Goal: Communication & Community: Answer question/provide support

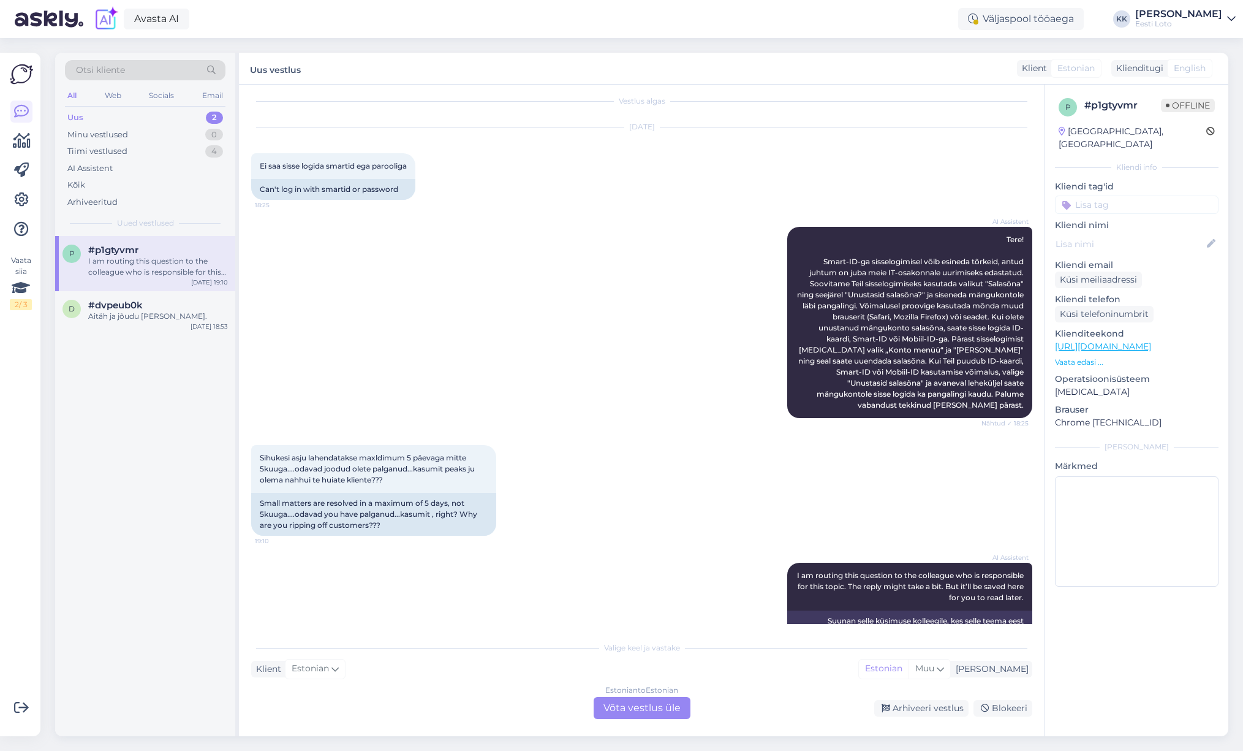
scroll to position [51, 0]
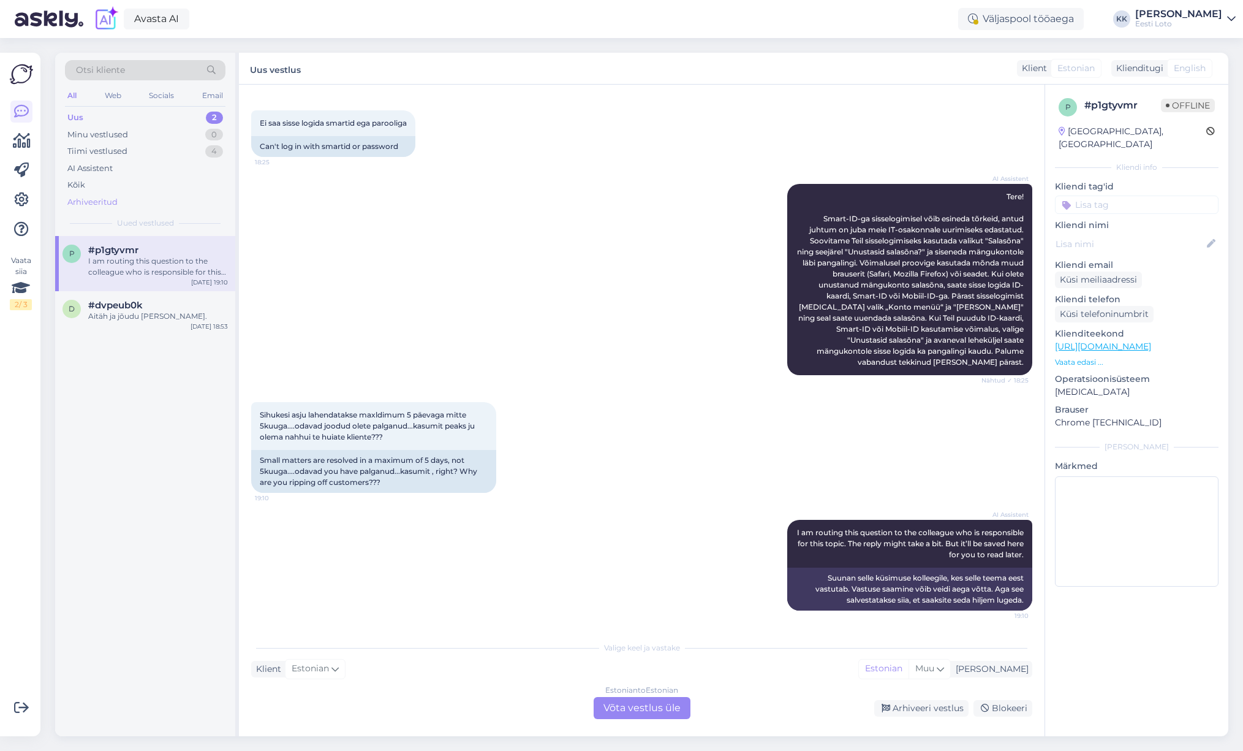
click at [113, 200] on div "Arhiveeritud" at bounding box center [92, 202] width 50 height 12
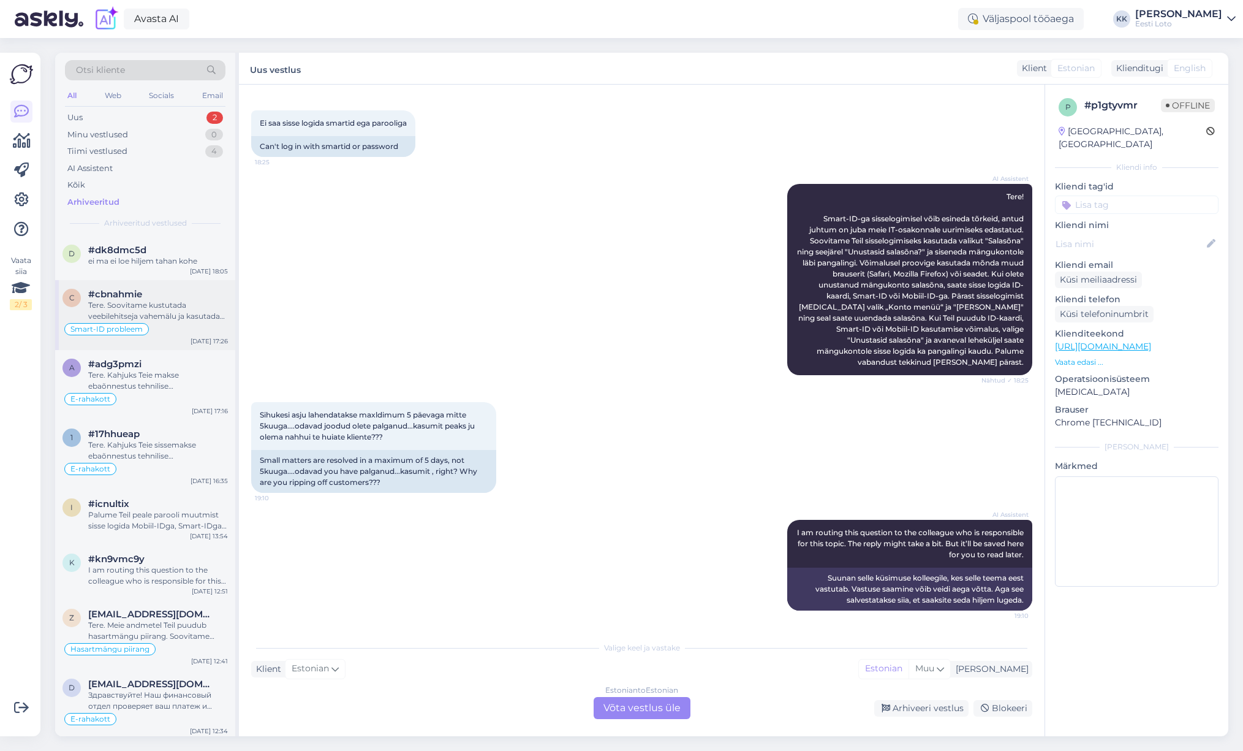
click at [157, 306] on div "Tere. Soovitame kustutada veebilehitseja vahemälu ja kasutada võimaluse korral …" at bounding box center [158, 311] width 140 height 22
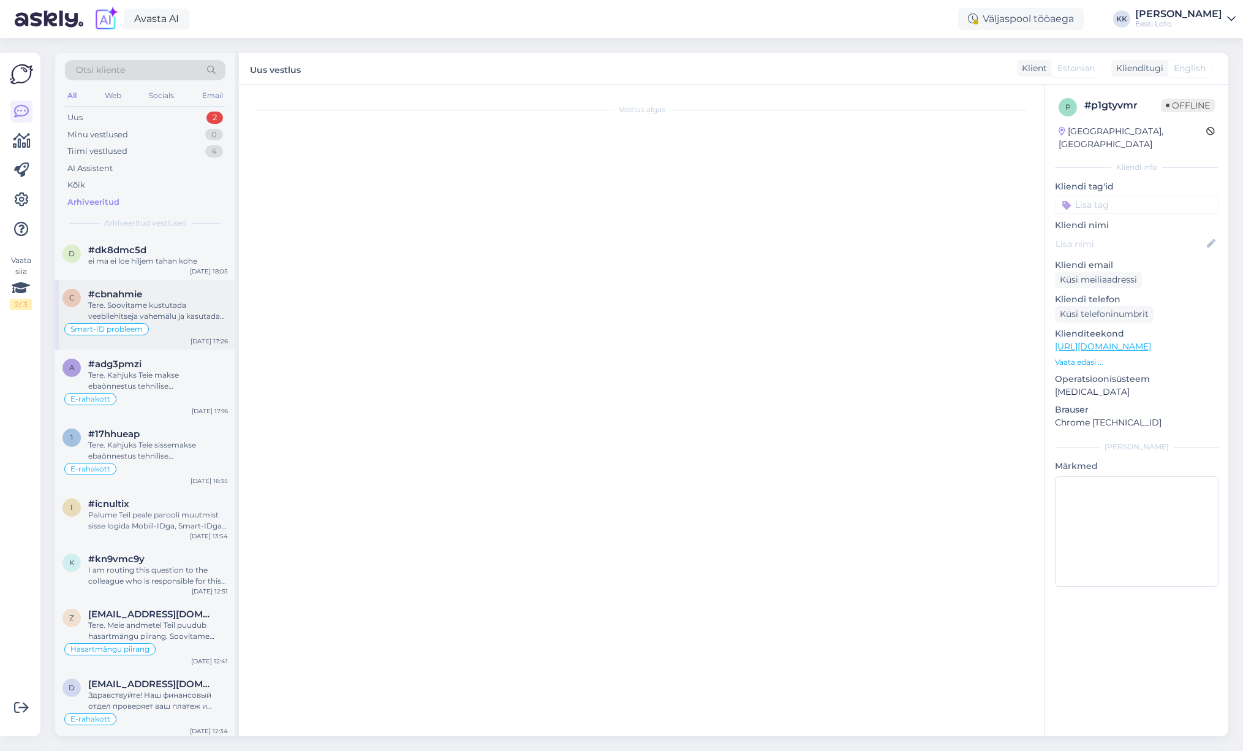
scroll to position [0, 0]
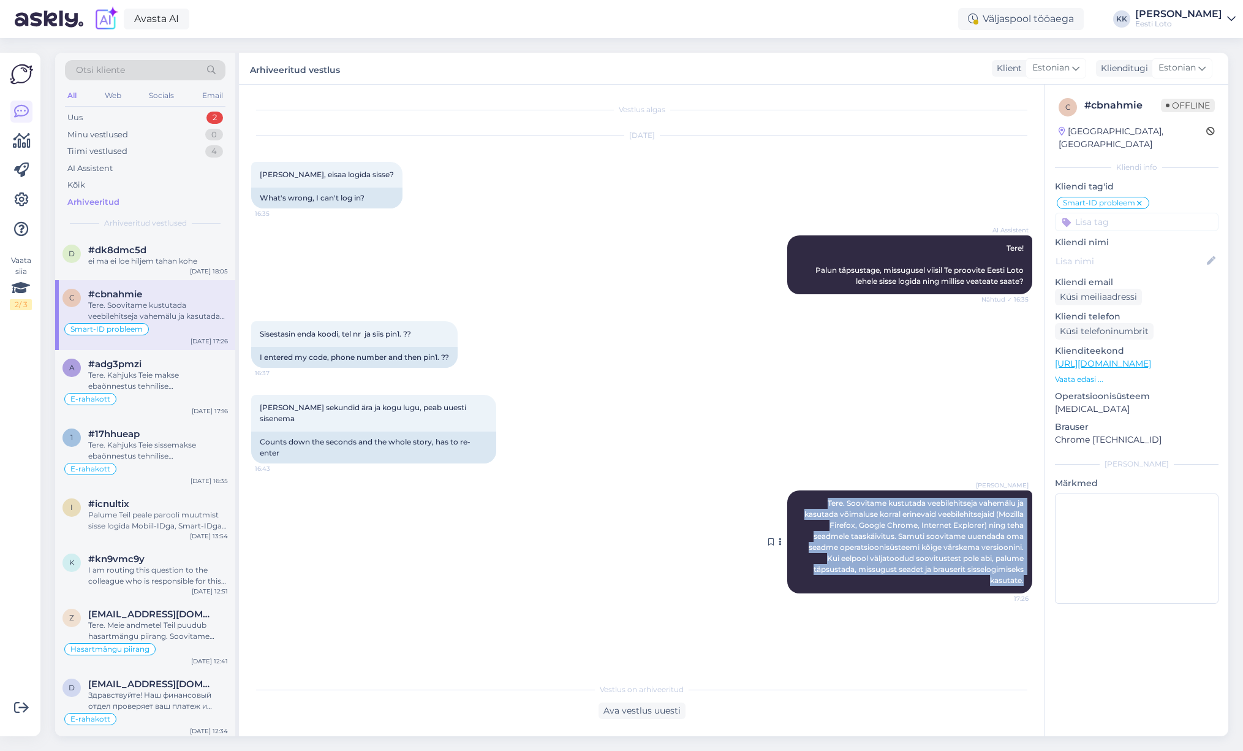
drag, startPoint x: 826, startPoint y: 492, endPoint x: 1019, endPoint y: 576, distance: 210.5
click at [1019, 576] on div "Kadri [PERSON_NAME]. Soovitame kustutada veebilehitseja vahemälu ja kasutada võ…" at bounding box center [910, 541] width 245 height 103
copy span "Tere. Soovitame kustutada veebilehitseja vahemälu ja kasutada võimaluse korral …"
click at [121, 118] on div "Uus 2" at bounding box center [145, 117] width 161 height 17
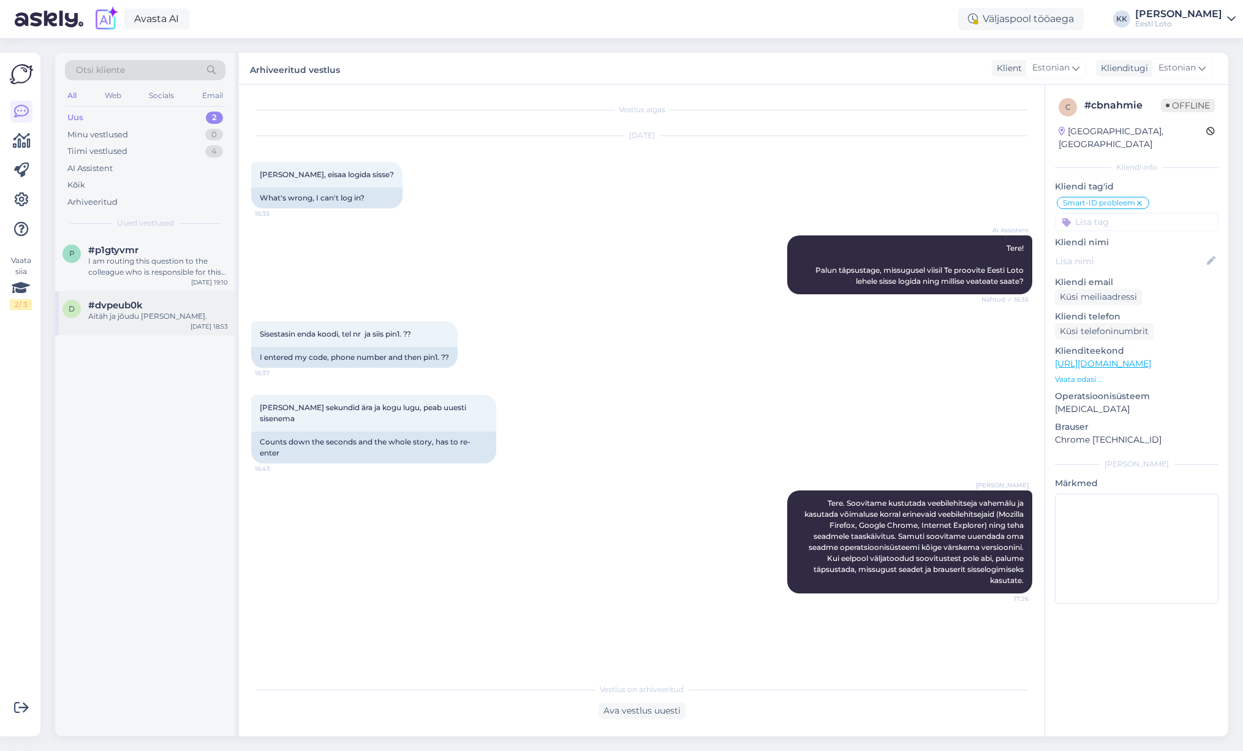
click at [147, 317] on div "Aitäh ja jõudu [PERSON_NAME]." at bounding box center [158, 316] width 140 height 11
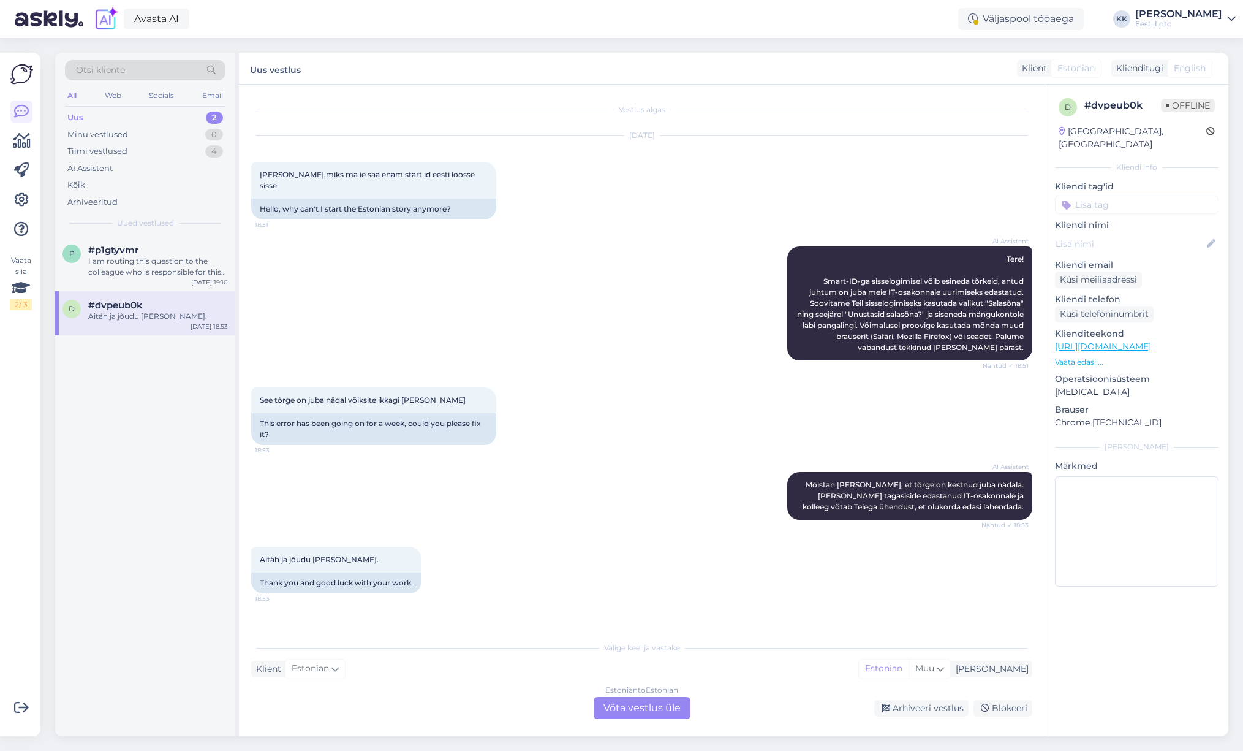
click at [642, 714] on div "Estonian to Estonian Võta vestlus üle" at bounding box center [642, 708] width 97 height 22
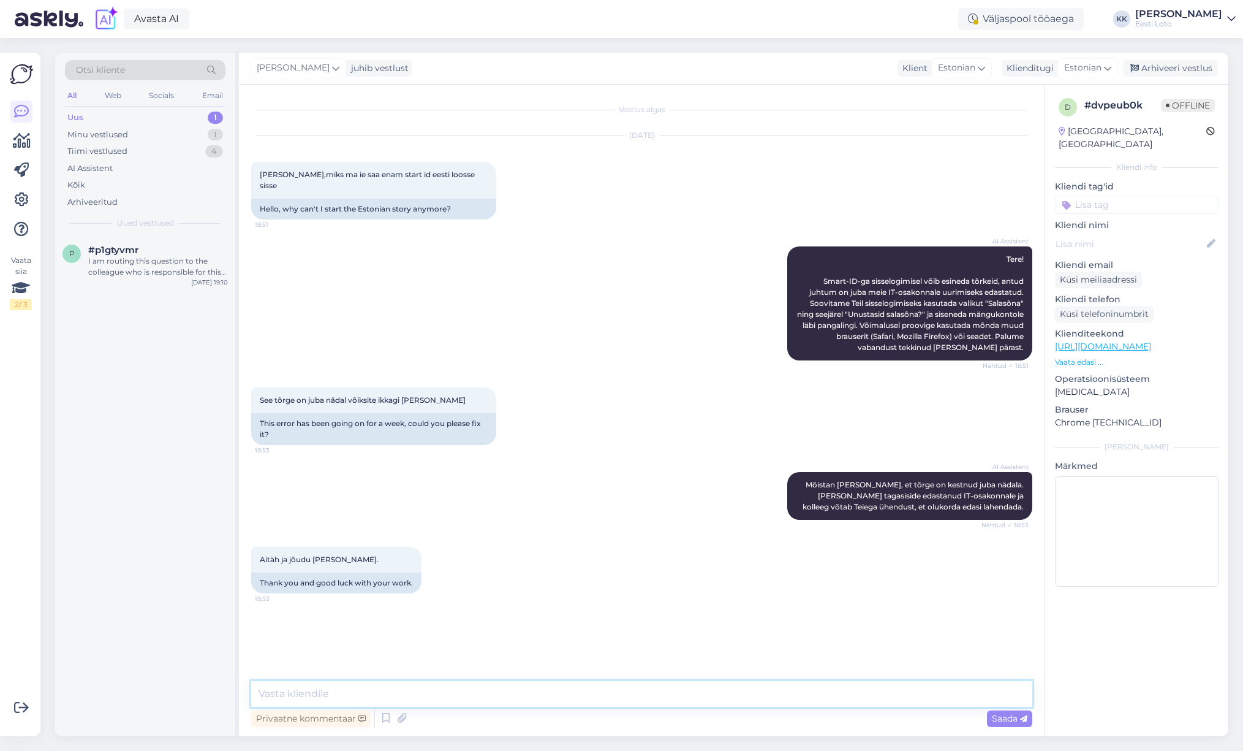
click at [476, 687] on textarea at bounding box center [641, 694] width 781 height 26
paste textarea "Tere. Soovitame kustutada veebilehitseja vahemälu ja kasutada võimaluse korral …"
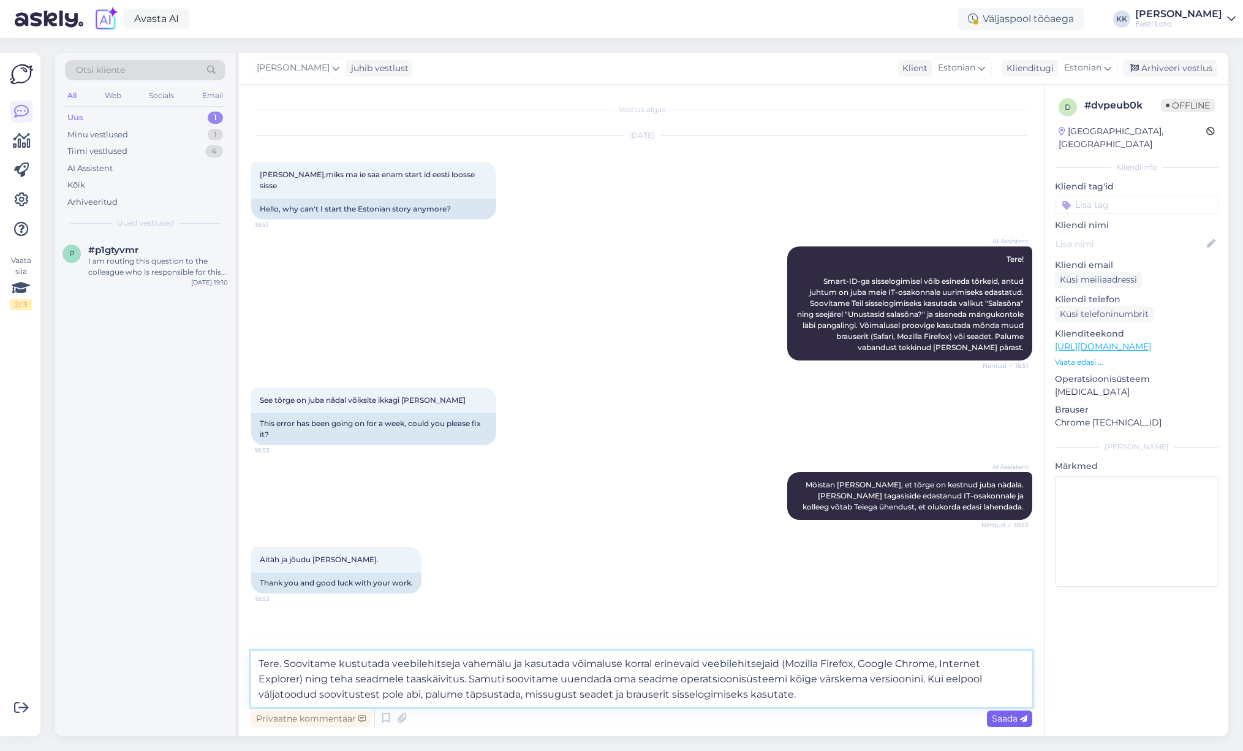
type textarea "Tere. Soovitame kustutada veebilehitseja vahemälu ja kasutada võimaluse korral …"
click at [1009, 721] on span "Saada" at bounding box center [1010, 718] width 36 height 11
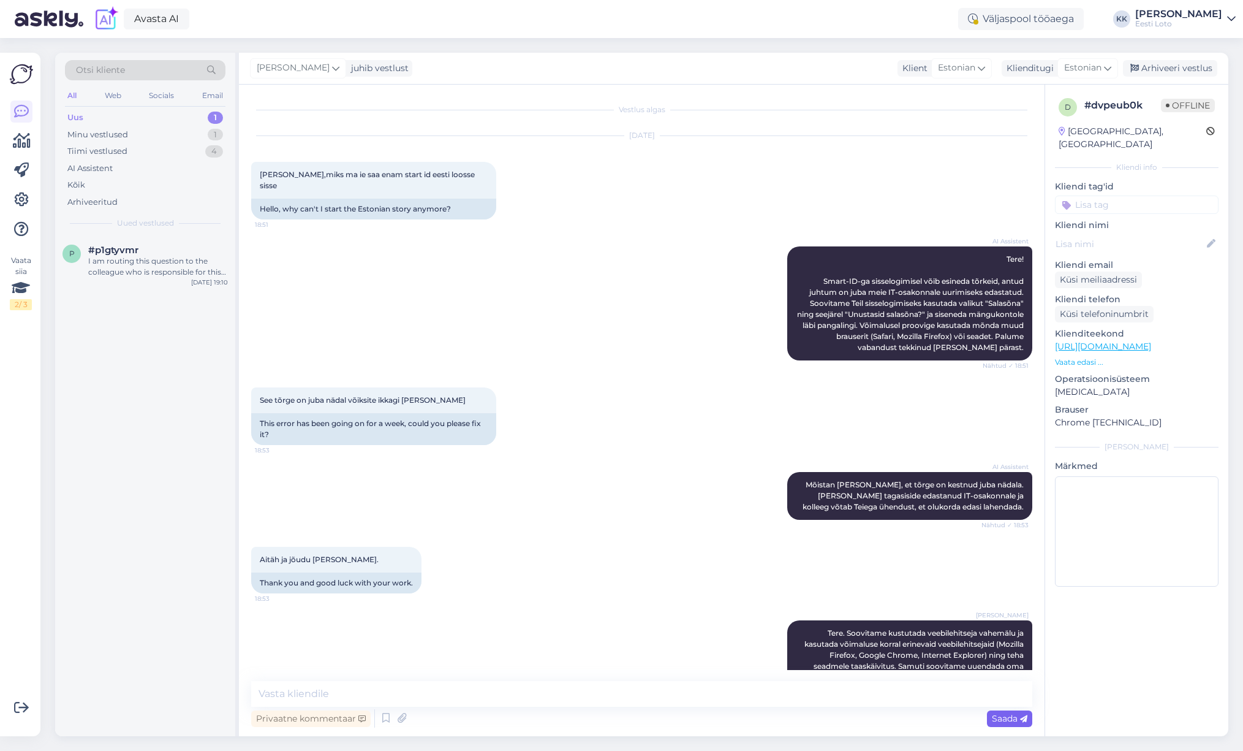
scroll to position [56, 0]
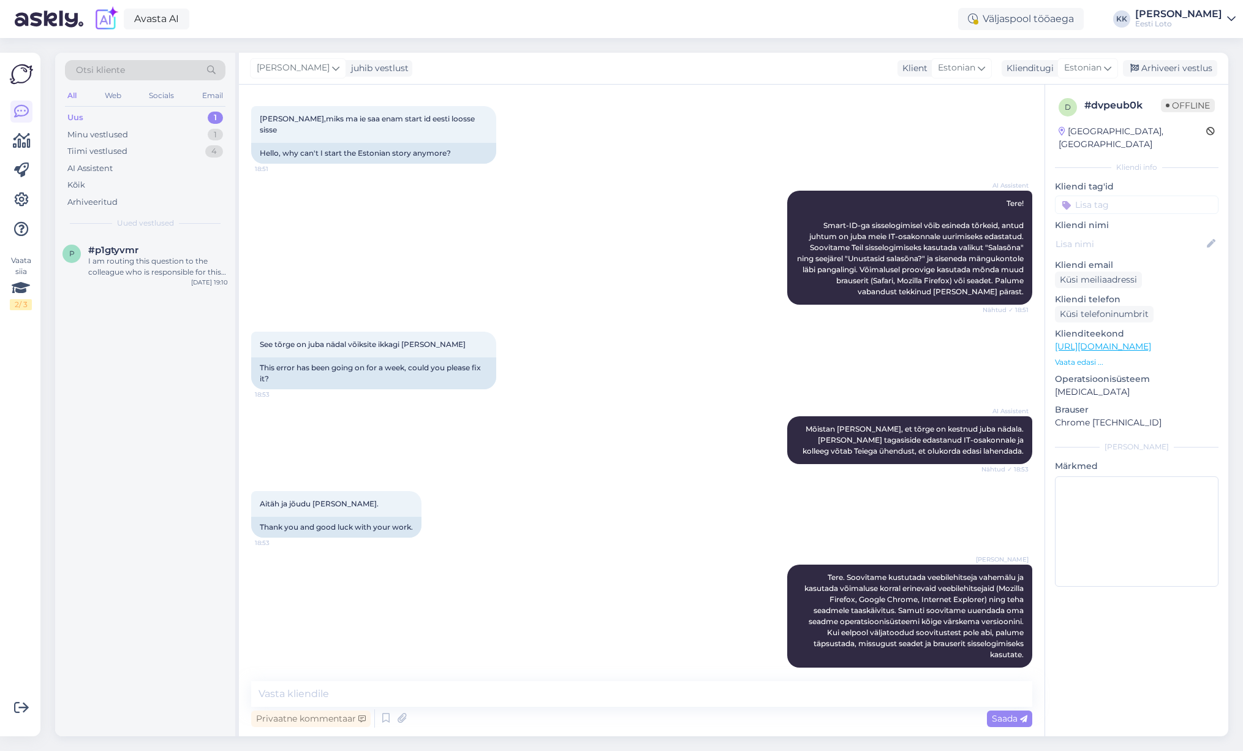
click at [1113, 195] on input at bounding box center [1137, 204] width 164 height 18
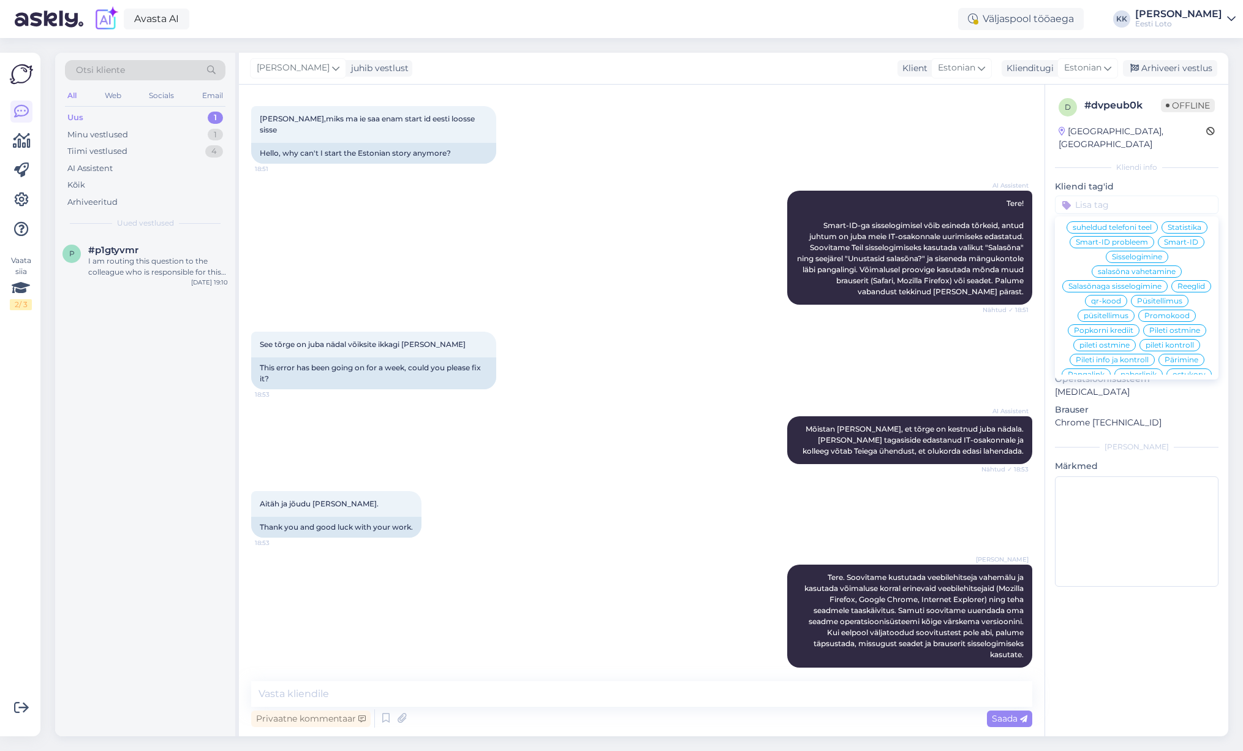
scroll to position [190, 0]
click at [1136, 236] on span "Smart-ID probleem" at bounding box center [1112, 239] width 72 height 7
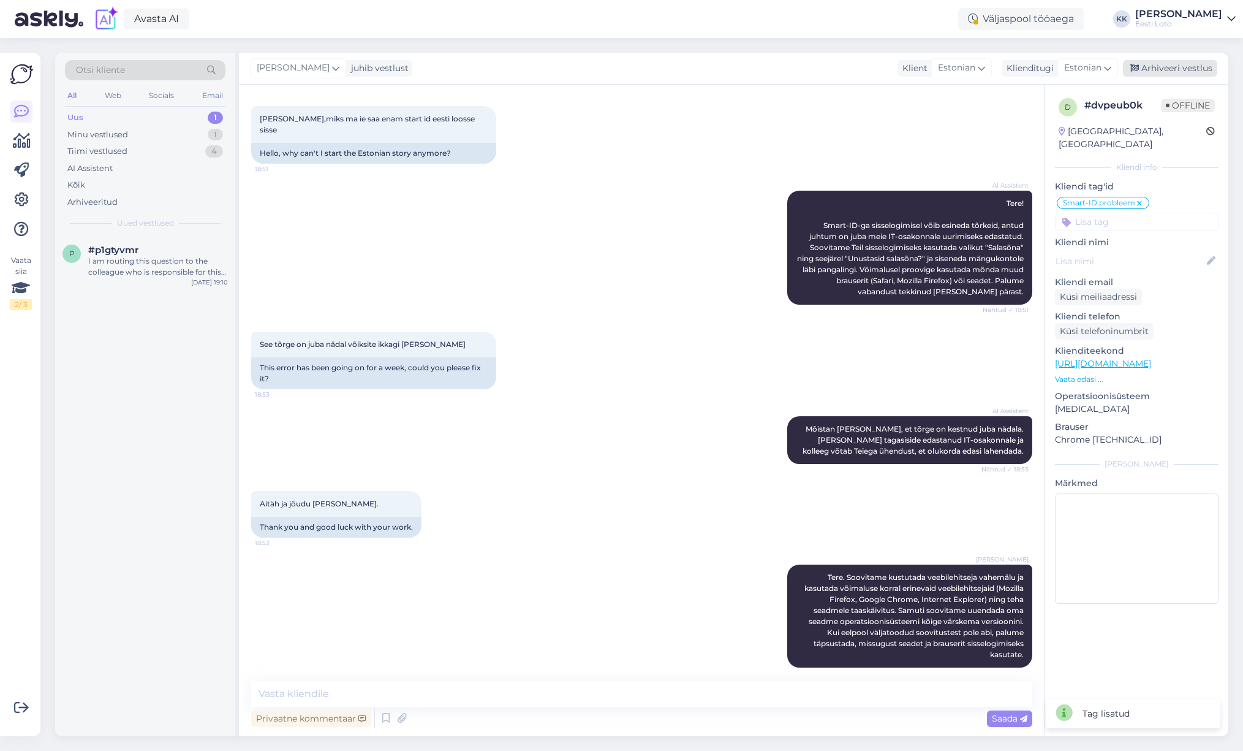
click at [1194, 71] on div "Arhiveeri vestlus" at bounding box center [1170, 68] width 94 height 17
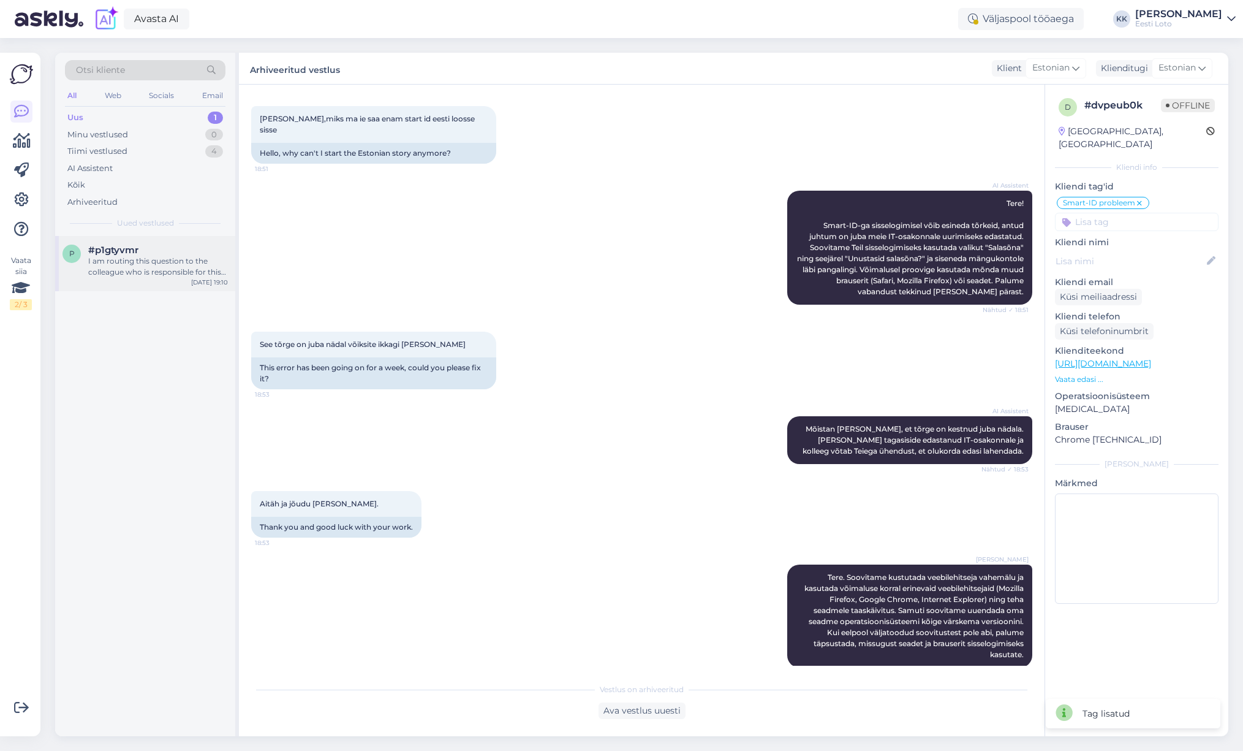
click at [133, 275] on div "I am routing this question to the colleague who is responsible for this topic. …" at bounding box center [158, 267] width 140 height 22
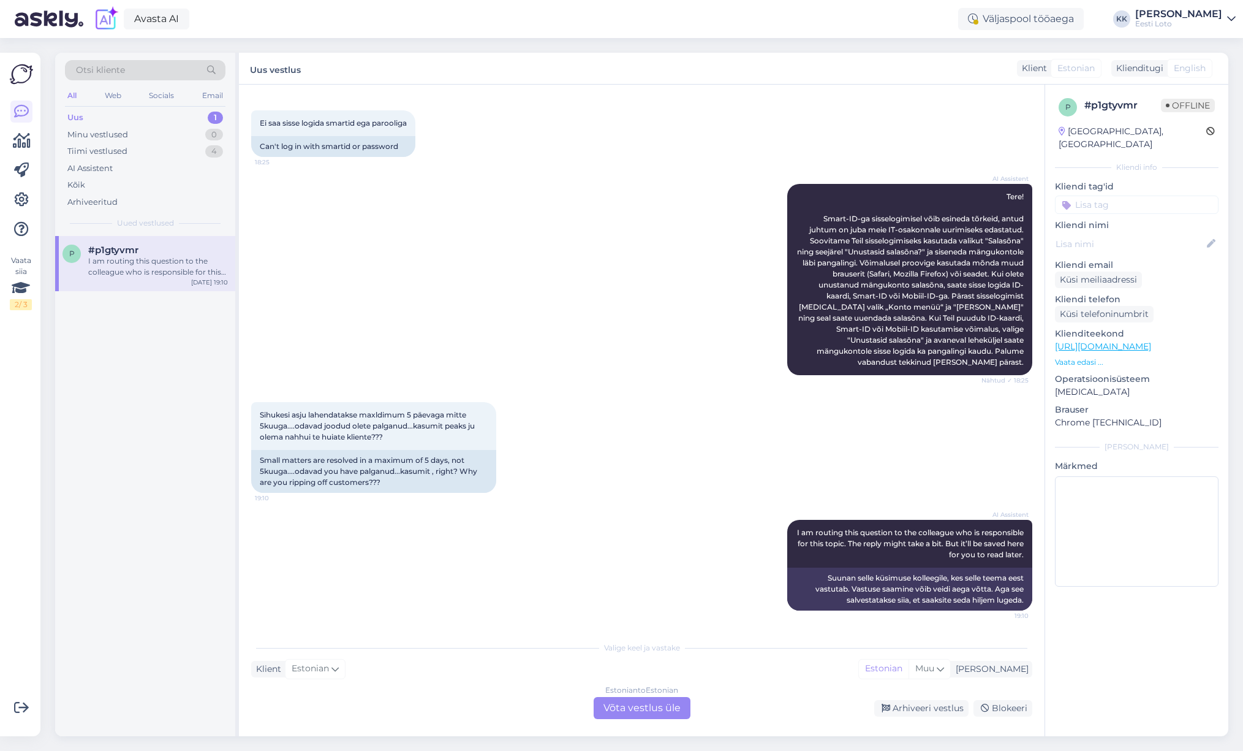
click at [672, 714] on div "Estonian to Estonian Võta vestlus üle" at bounding box center [642, 708] width 97 height 22
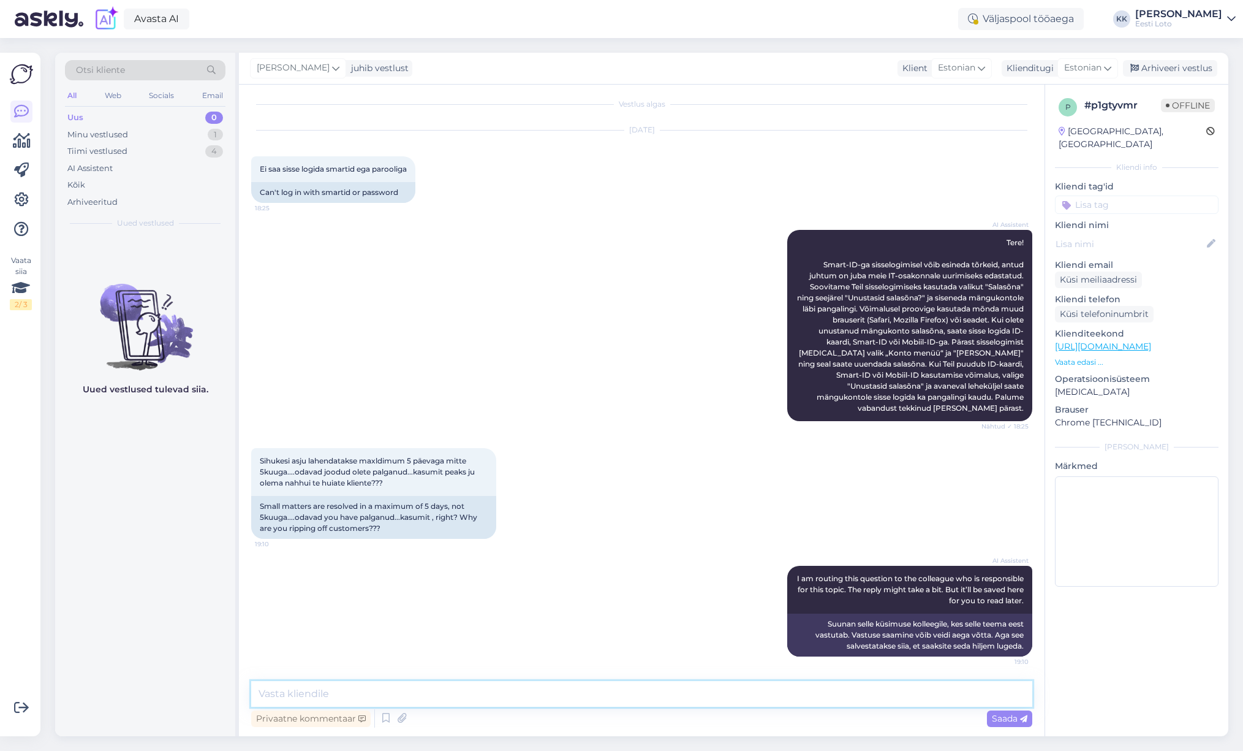
click at [513, 691] on textarea at bounding box center [641, 694] width 781 height 26
paste textarea "Tere. Soovitame kustutada veebilehitseja vahemälu ja kasutada võimaluse korral …"
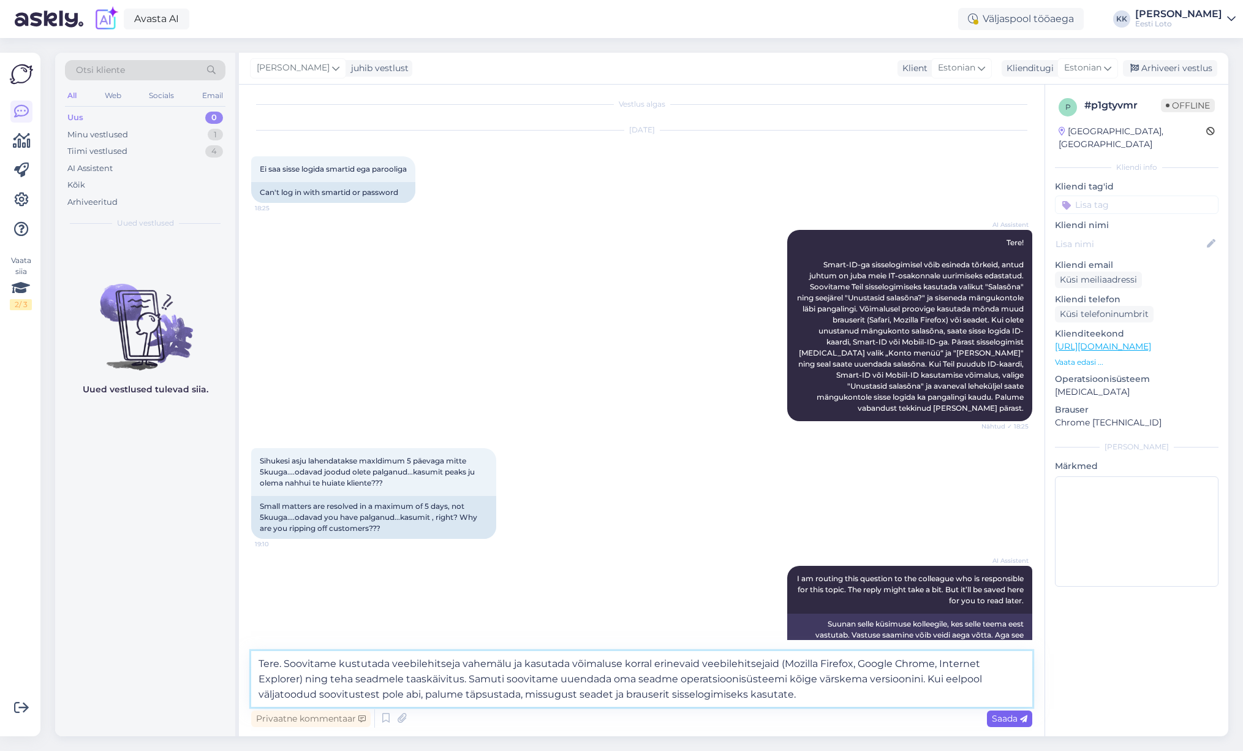
type textarea "Tere. Soovitame kustutada veebilehitseja vahemälu ja kasutada võimaluse korral …"
click at [1002, 717] on span "Saada" at bounding box center [1010, 718] width 36 height 11
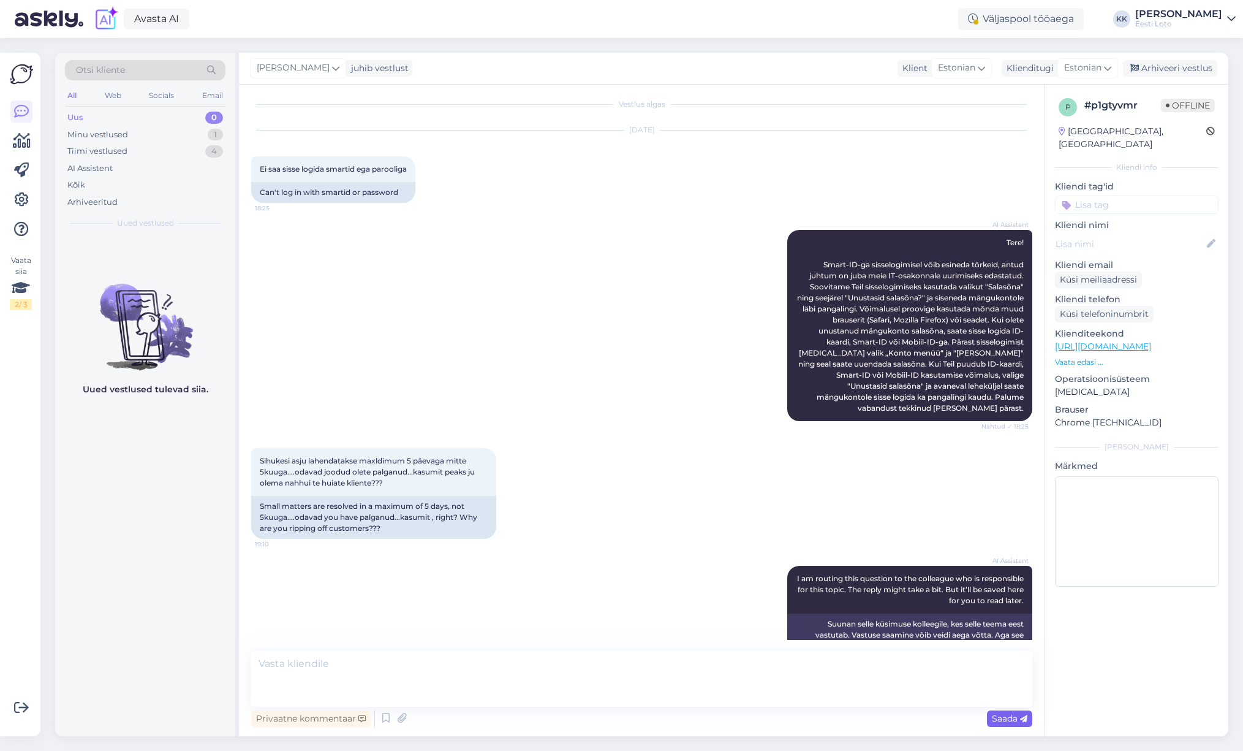
scroll to position [135, 0]
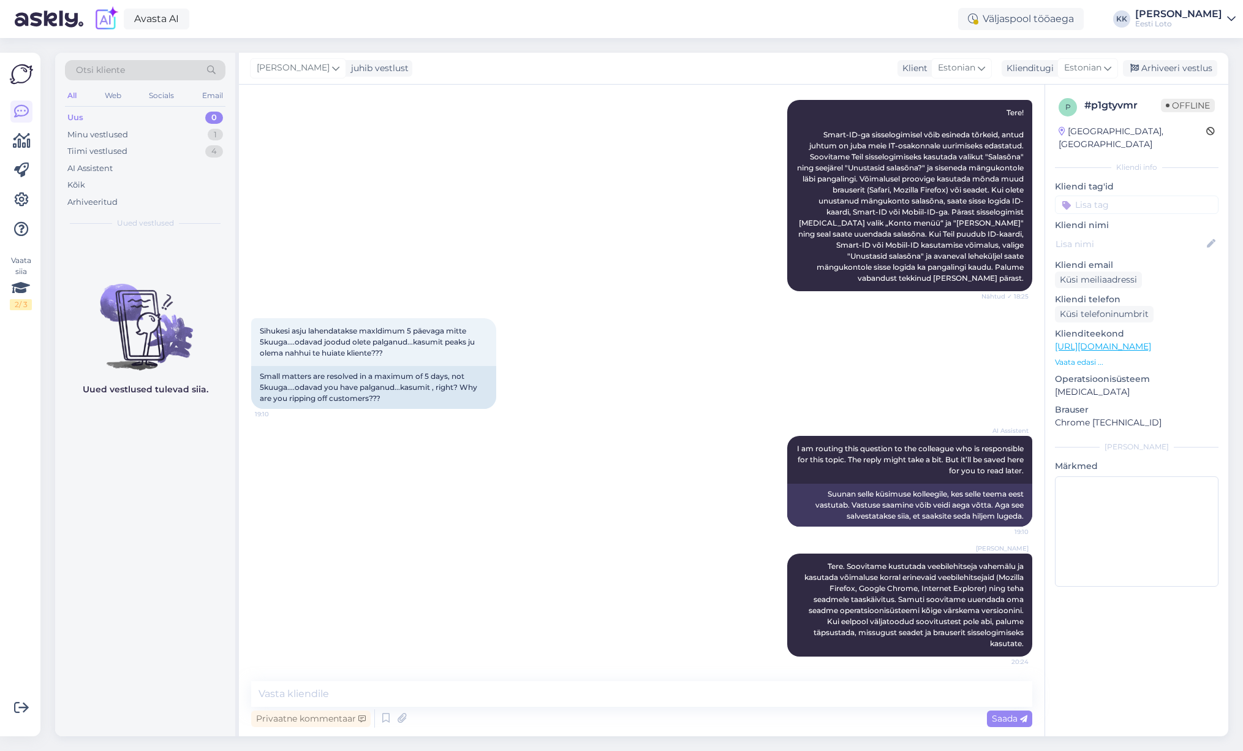
click at [1115, 195] on input at bounding box center [1137, 204] width 164 height 18
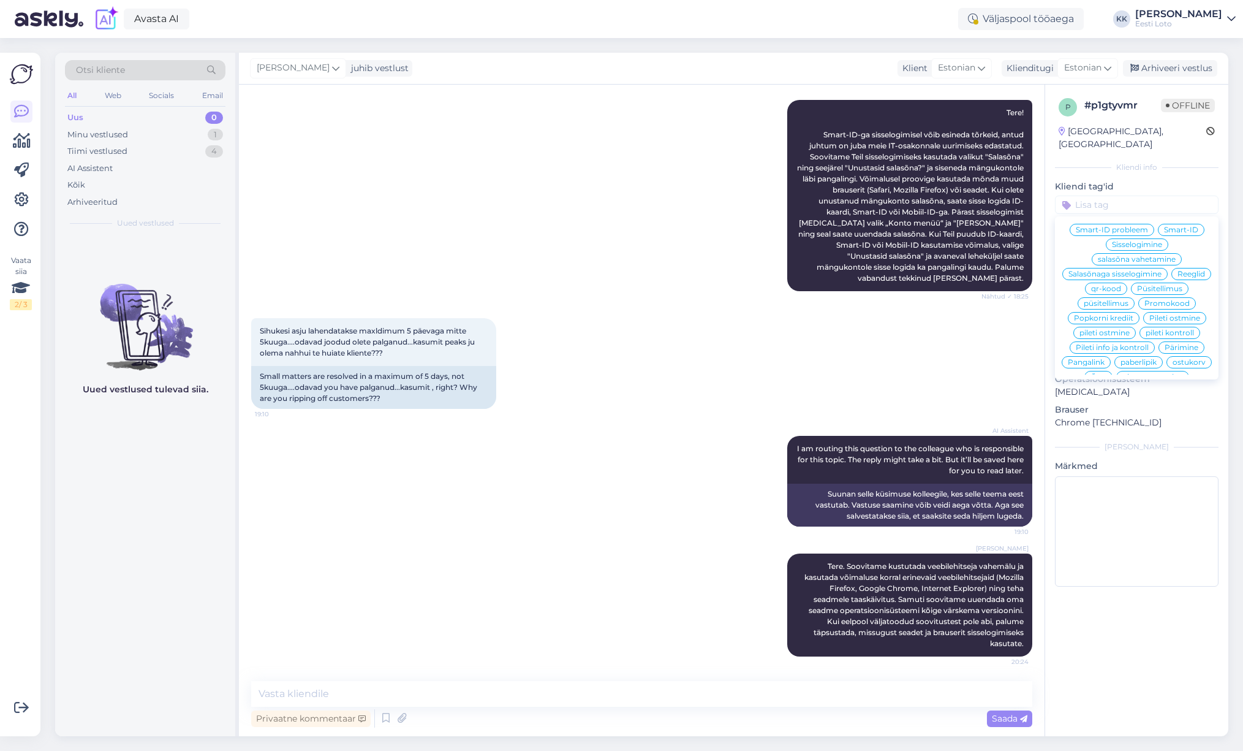
scroll to position [199, 0]
drag, startPoint x: 1112, startPoint y: 217, endPoint x: 1127, endPoint y: 205, distance: 19.2
click at [1112, 227] on span "Smart-ID probleem" at bounding box center [1112, 230] width 72 height 7
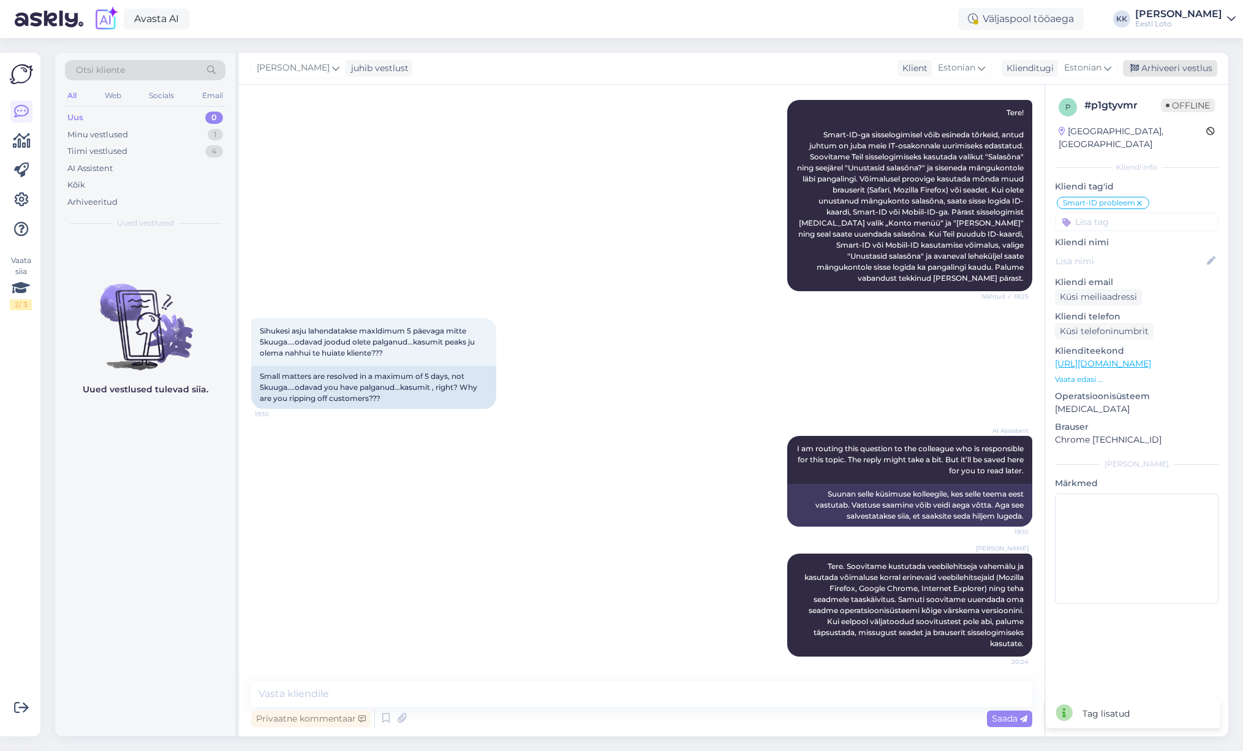
click at [1151, 74] on div "Arhiveeri vestlus" at bounding box center [1170, 68] width 94 height 17
click at [89, 116] on div "Uus 0" at bounding box center [145, 117] width 161 height 17
